Goal: Navigation & Orientation: Understand site structure

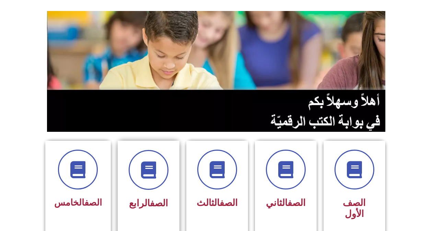
scroll to position [137, 0]
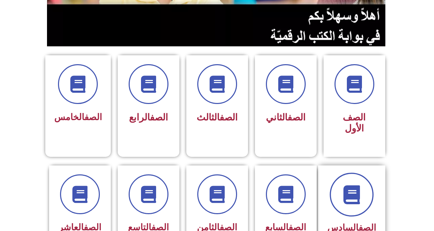
click at [346, 200] on span at bounding box center [352, 195] width 44 height 44
click at [361, 199] on span at bounding box center [352, 195] width 44 height 44
click at [355, 200] on span at bounding box center [352, 195] width 44 height 44
click at [358, 188] on icon at bounding box center [351, 194] width 19 height 19
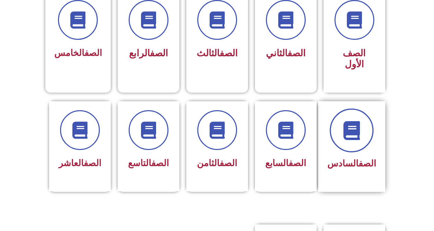
scroll to position [206, 0]
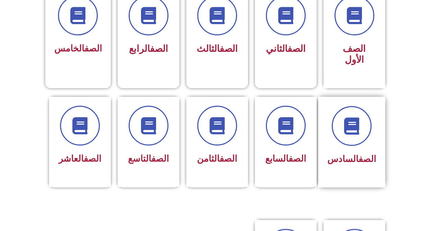
click at [350, 154] on span "الصف السادس" at bounding box center [351, 159] width 49 height 10
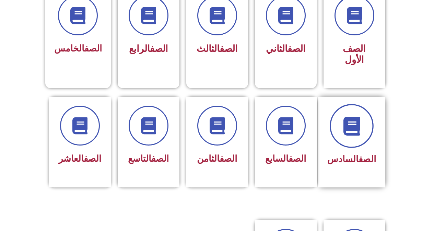
click at [352, 121] on icon at bounding box center [351, 125] width 19 height 19
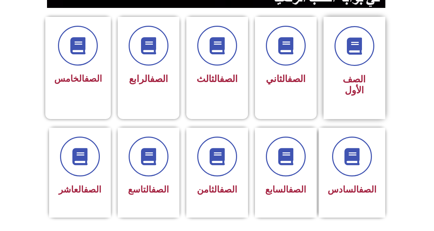
scroll to position [171, 0]
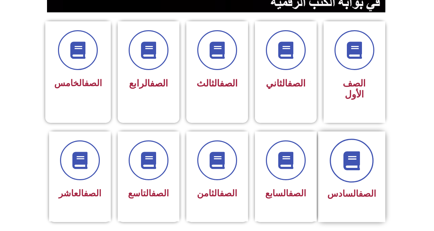
click at [361, 155] on icon at bounding box center [351, 160] width 19 height 19
click at [358, 166] on span at bounding box center [352, 161] width 44 height 44
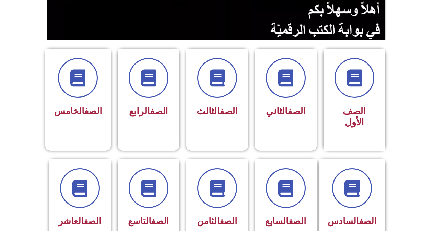
scroll to position [172, 0]
